Goal: Information Seeking & Learning: Learn about a topic

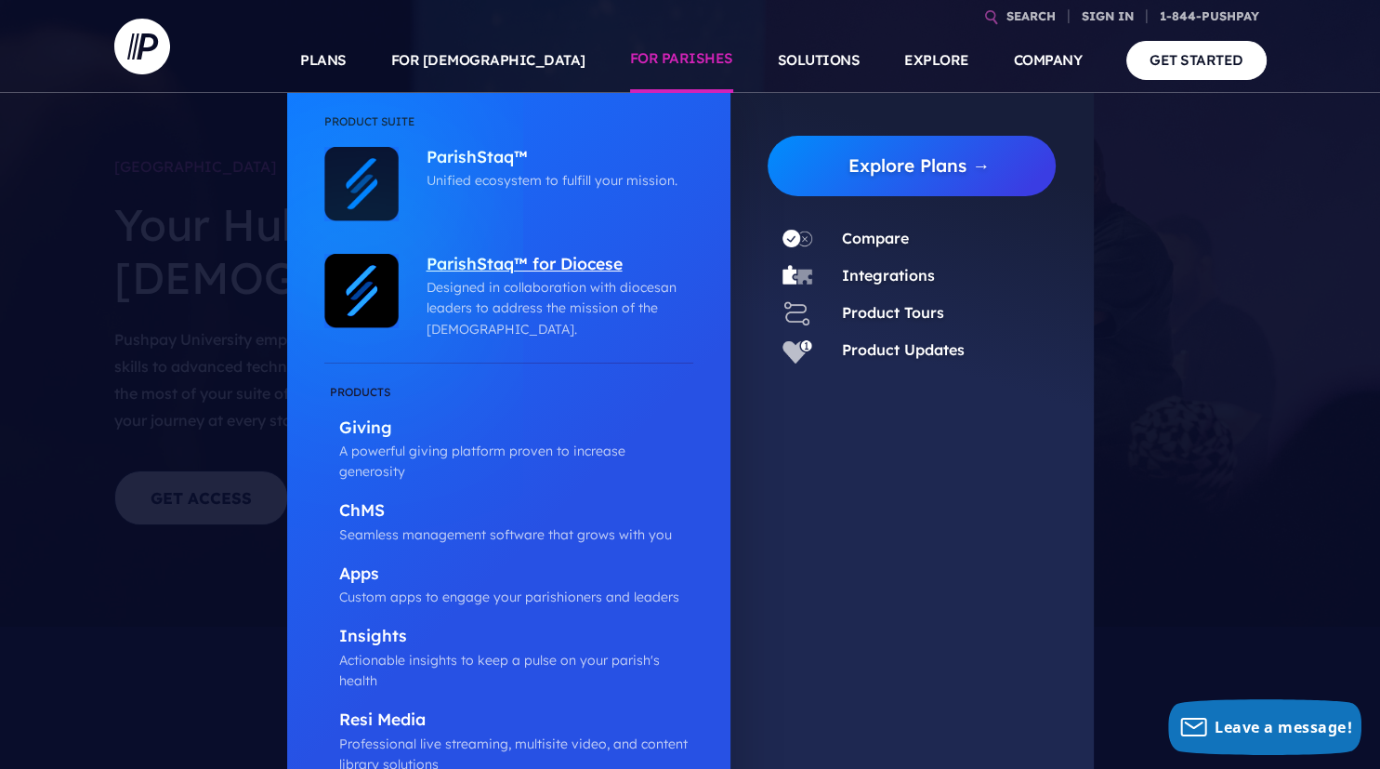
click at [582, 266] on p "ParishStaq™ for Diocese" at bounding box center [555, 265] width 257 height 23
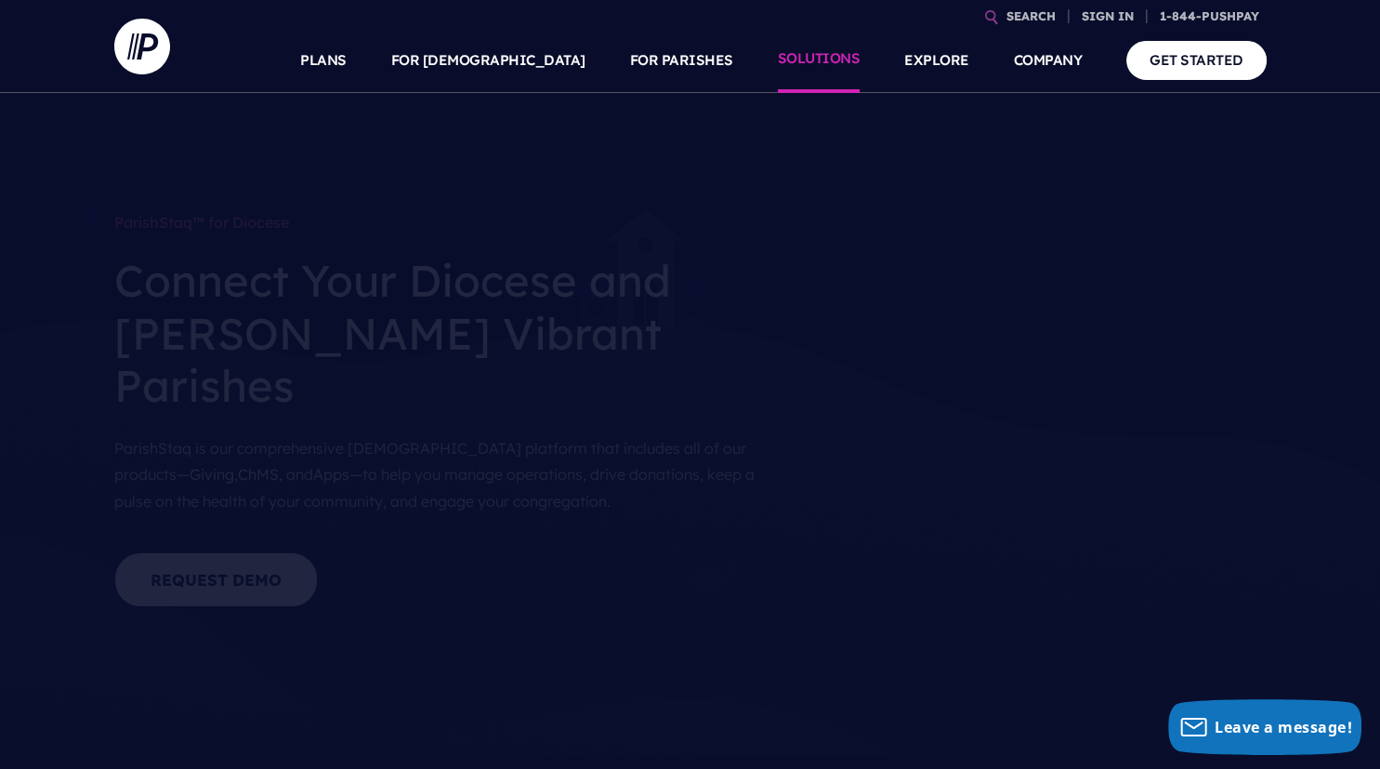
click at [825, 65] on link "SOLUTIONS" at bounding box center [819, 60] width 83 height 65
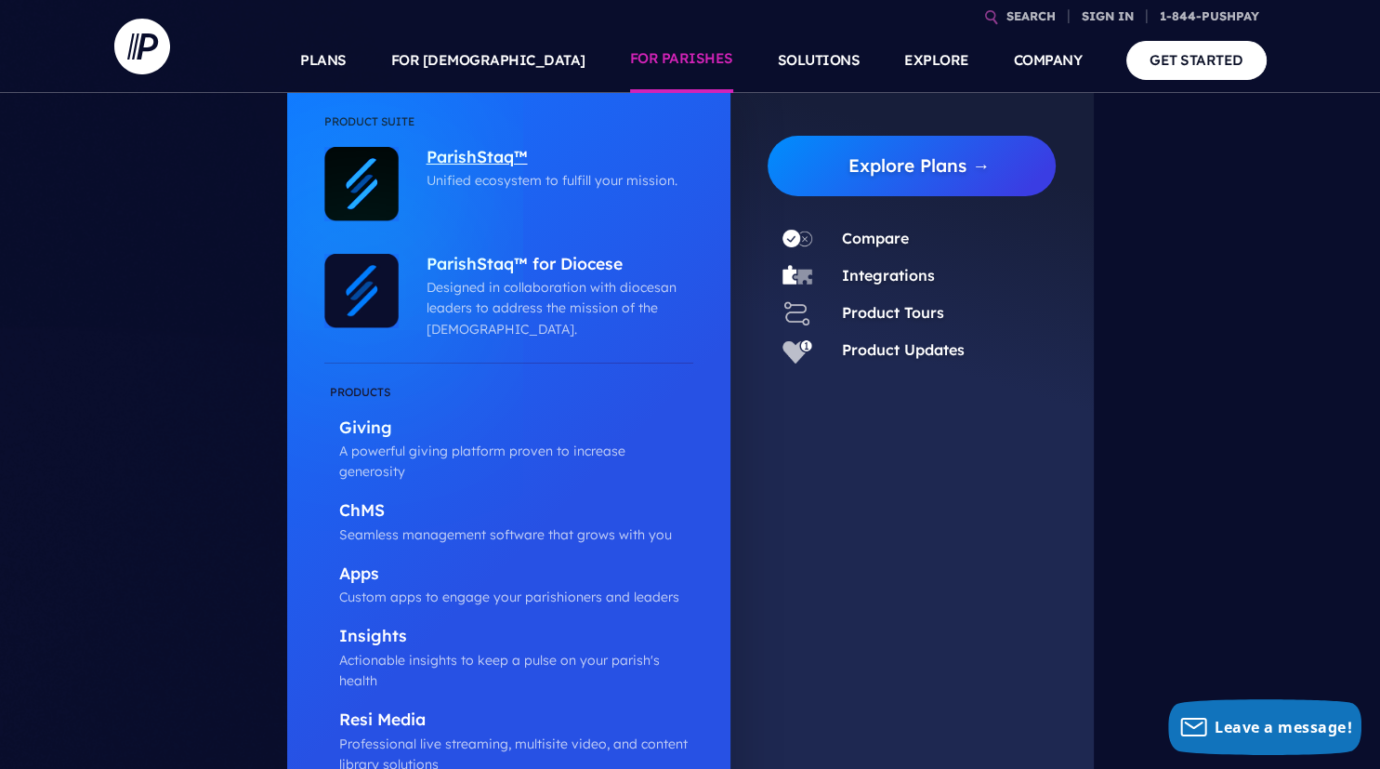
click at [440, 180] on p "Unified ecosystem to fulfill your mission." at bounding box center [555, 180] width 257 height 20
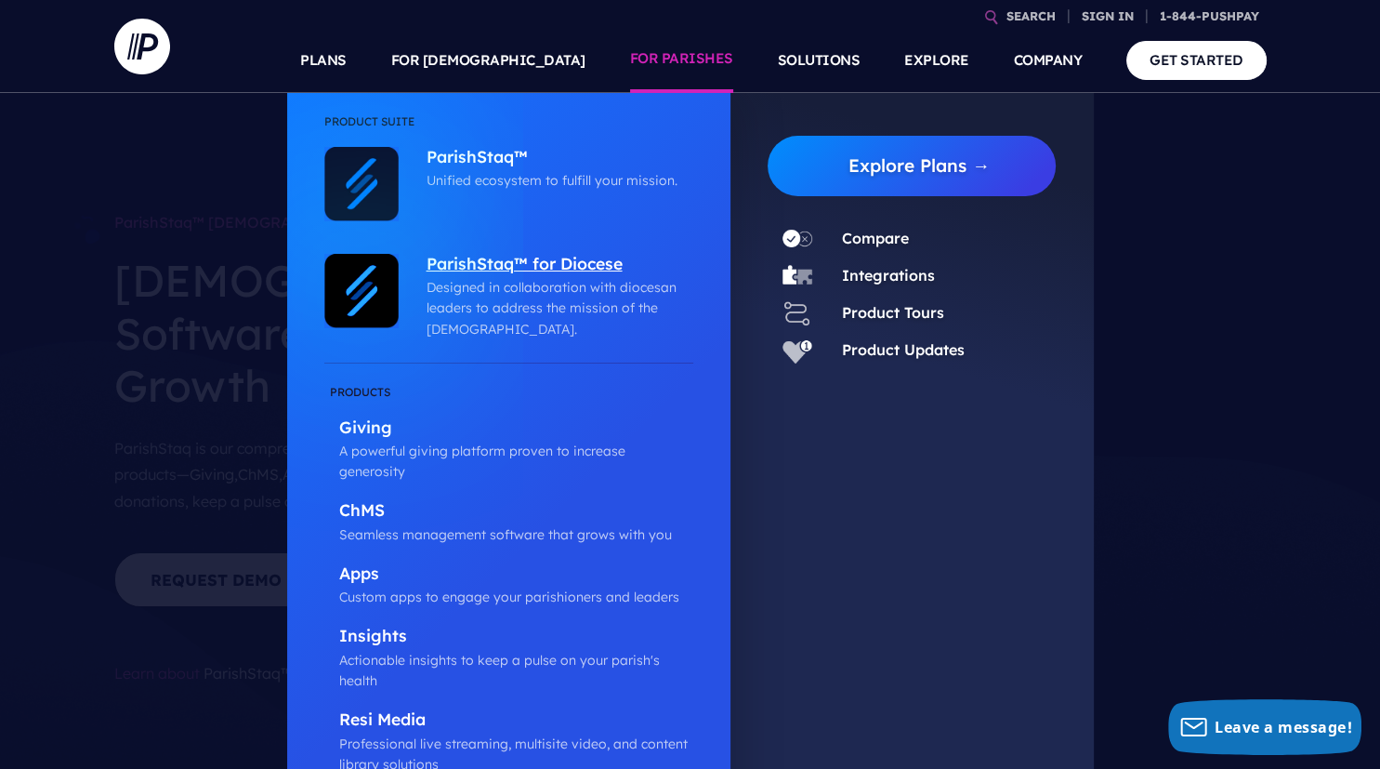
click at [571, 267] on p "ParishStaq™ for Diocese" at bounding box center [555, 265] width 257 height 23
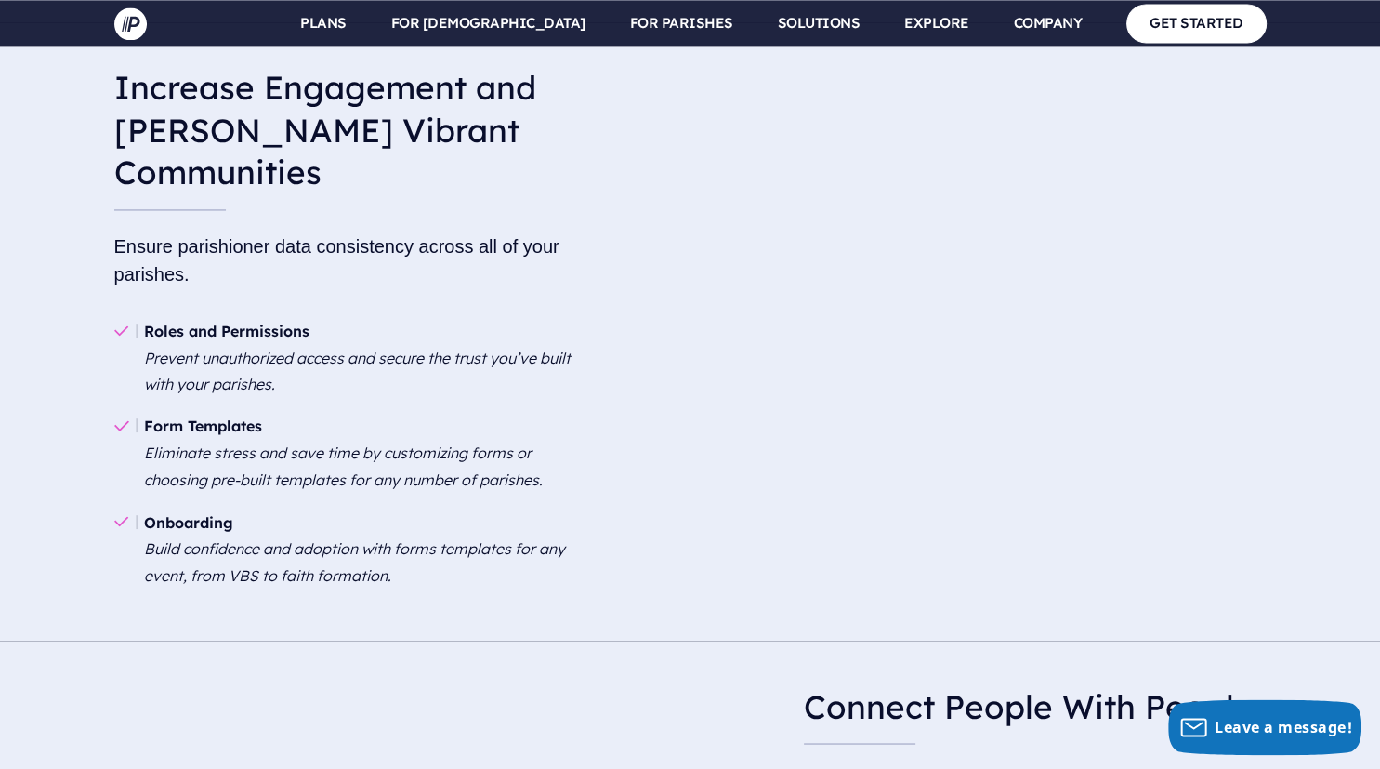
scroll to position [2928, 0]
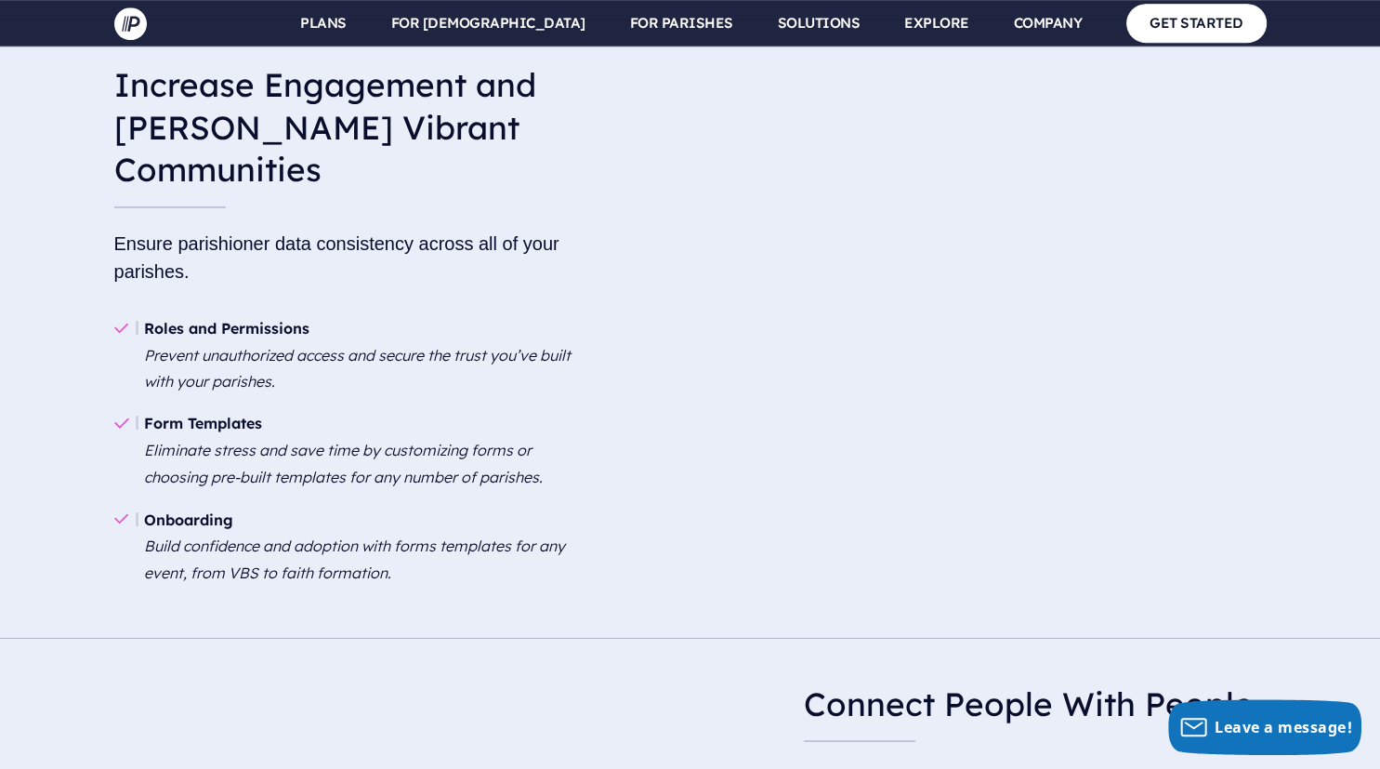
click at [221, 414] on b "Form Templates" at bounding box center [203, 423] width 118 height 19
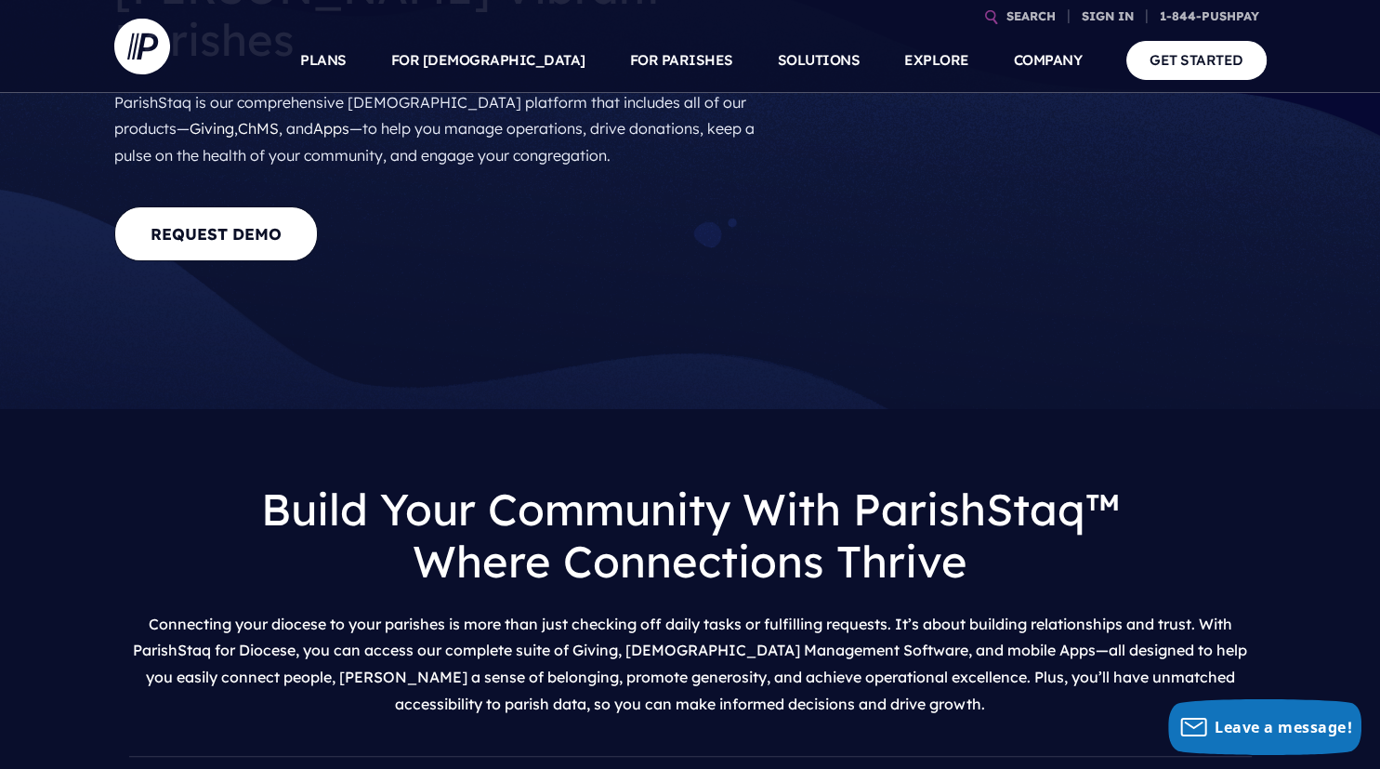
scroll to position [0, 0]
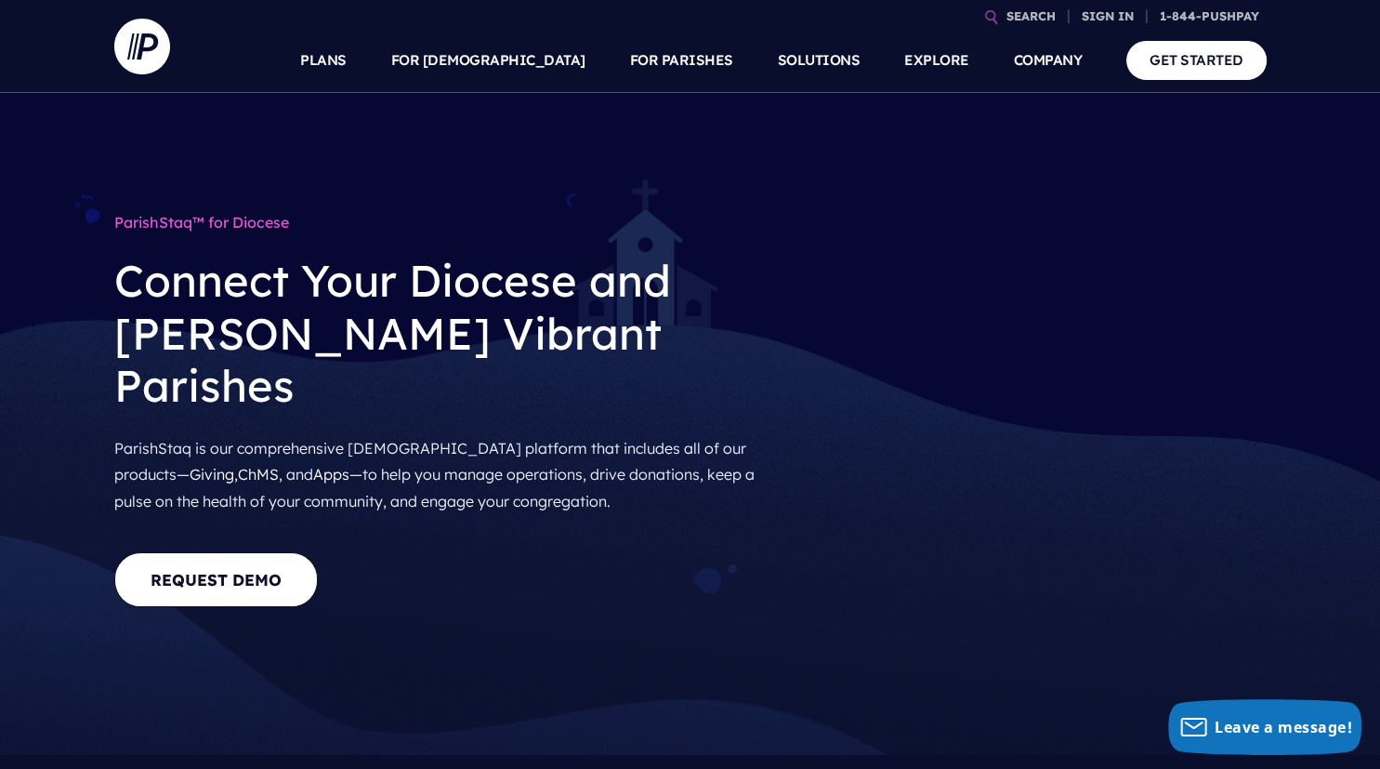
click at [1259, 175] on div "ParishStaq™ for Diocese Connect Your Diocese and Foster Vibrant Parishes Parish…" at bounding box center [690, 424] width 1380 height 662
